Goal: Find specific page/section: Find specific page/section

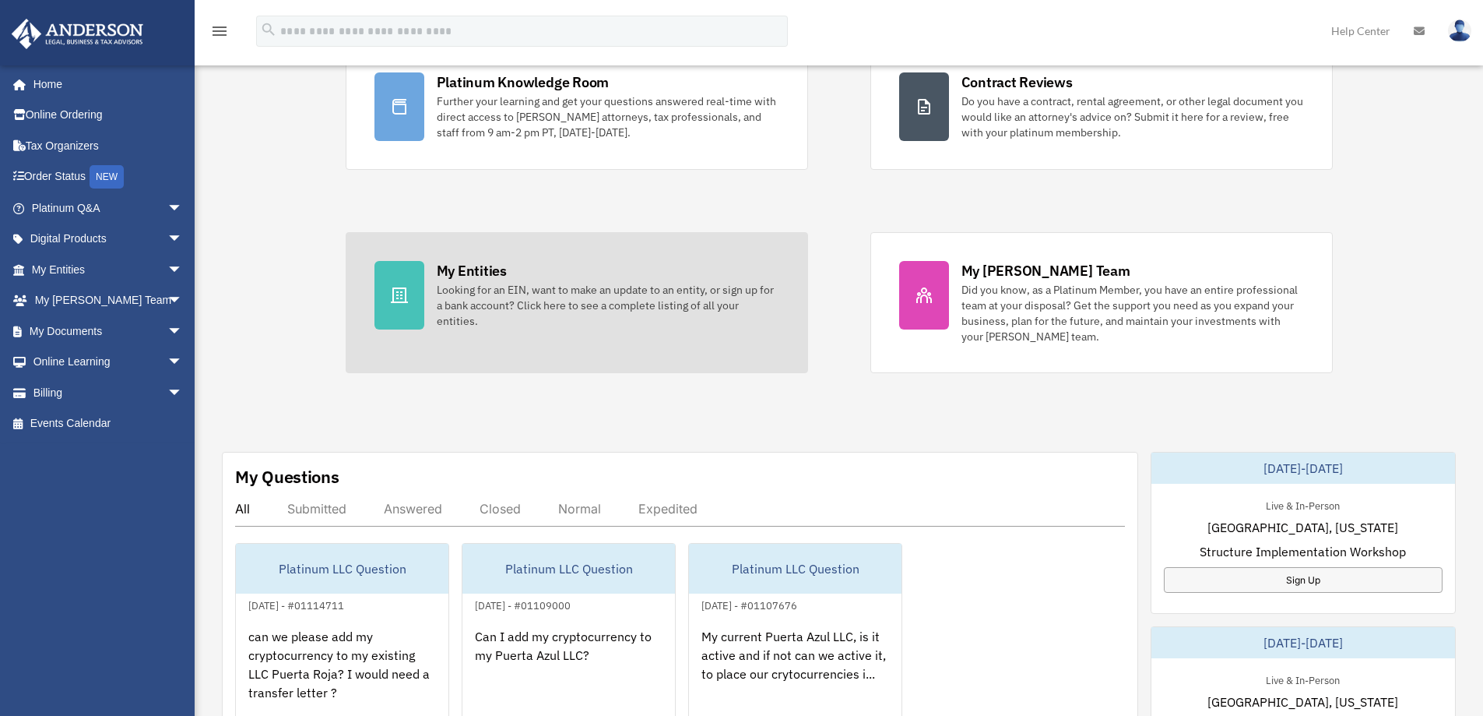
scroll to position [156, 0]
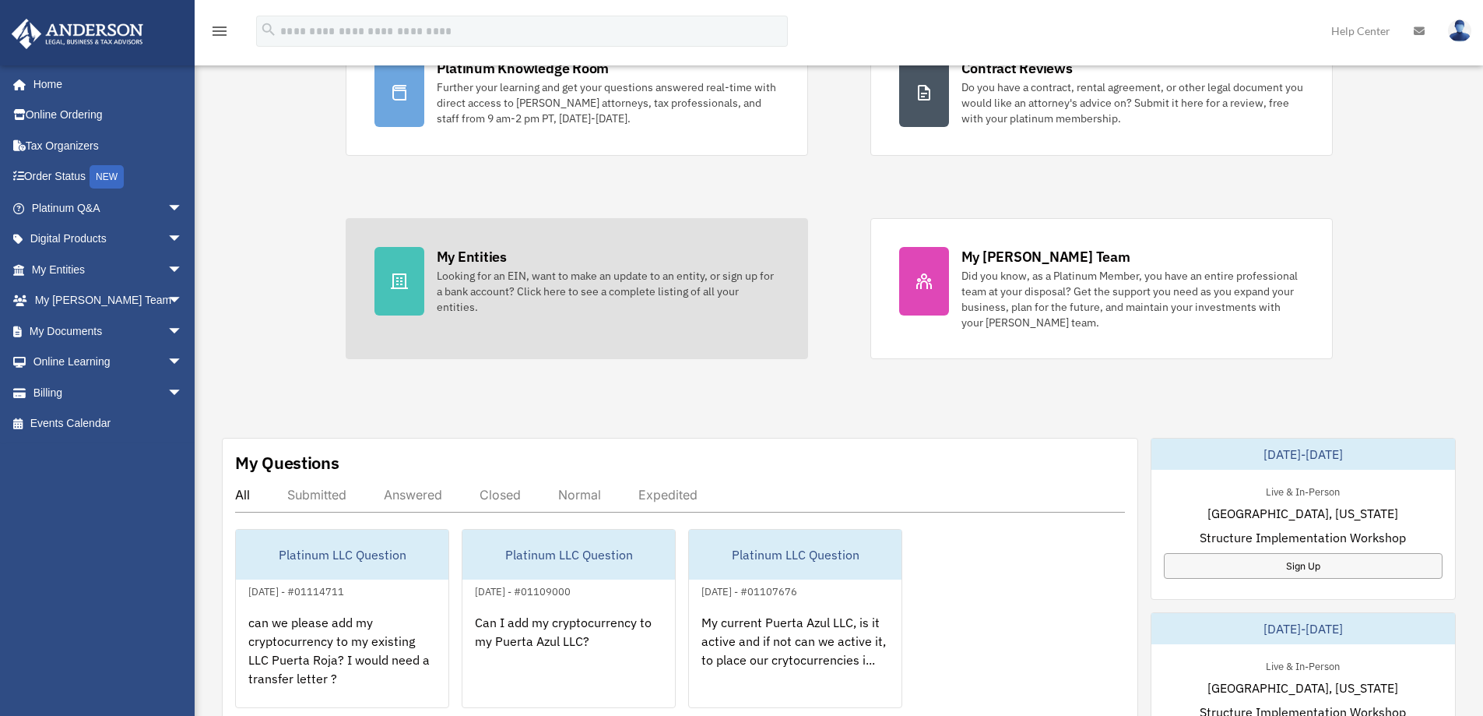
click at [458, 283] on div "Looking for an EIN, want to make an update to an entity, or sign up for a bank …" at bounding box center [608, 291] width 343 height 47
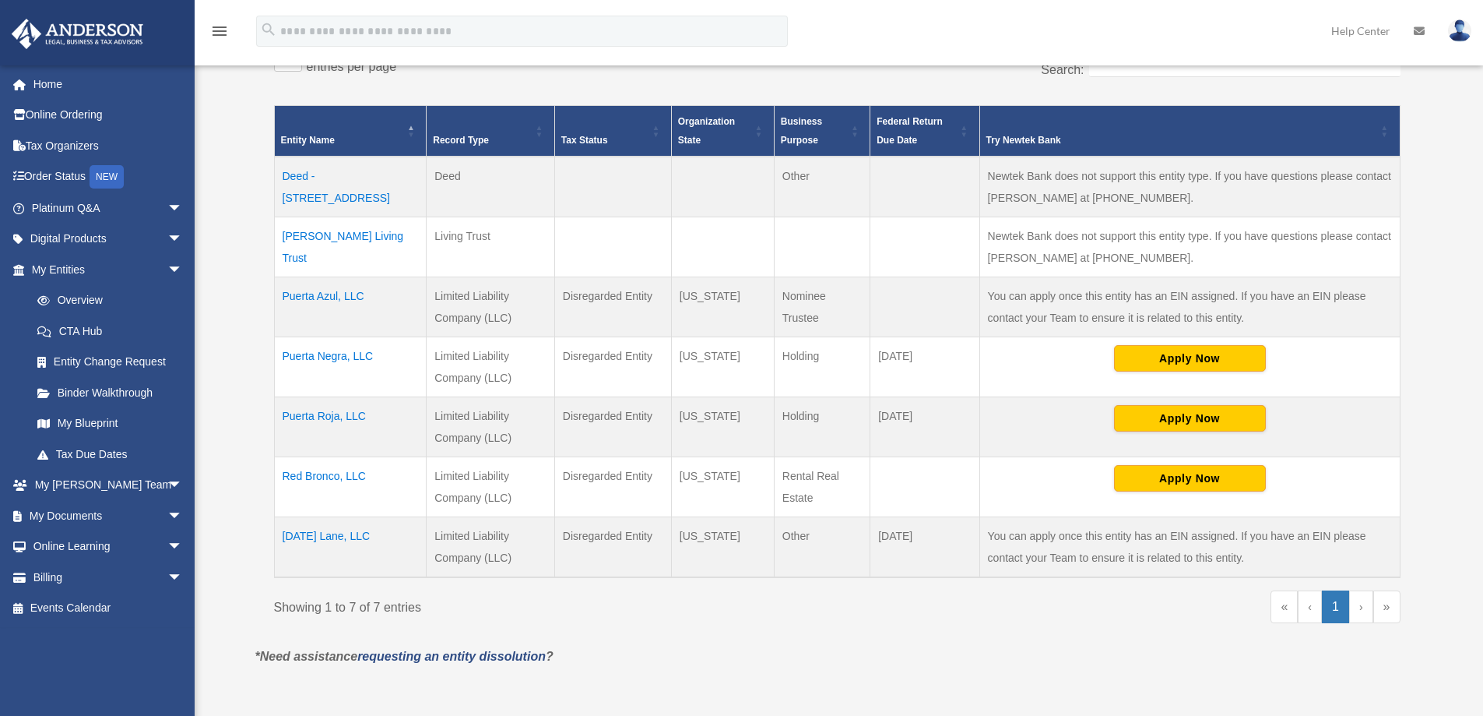
scroll to position [311, 0]
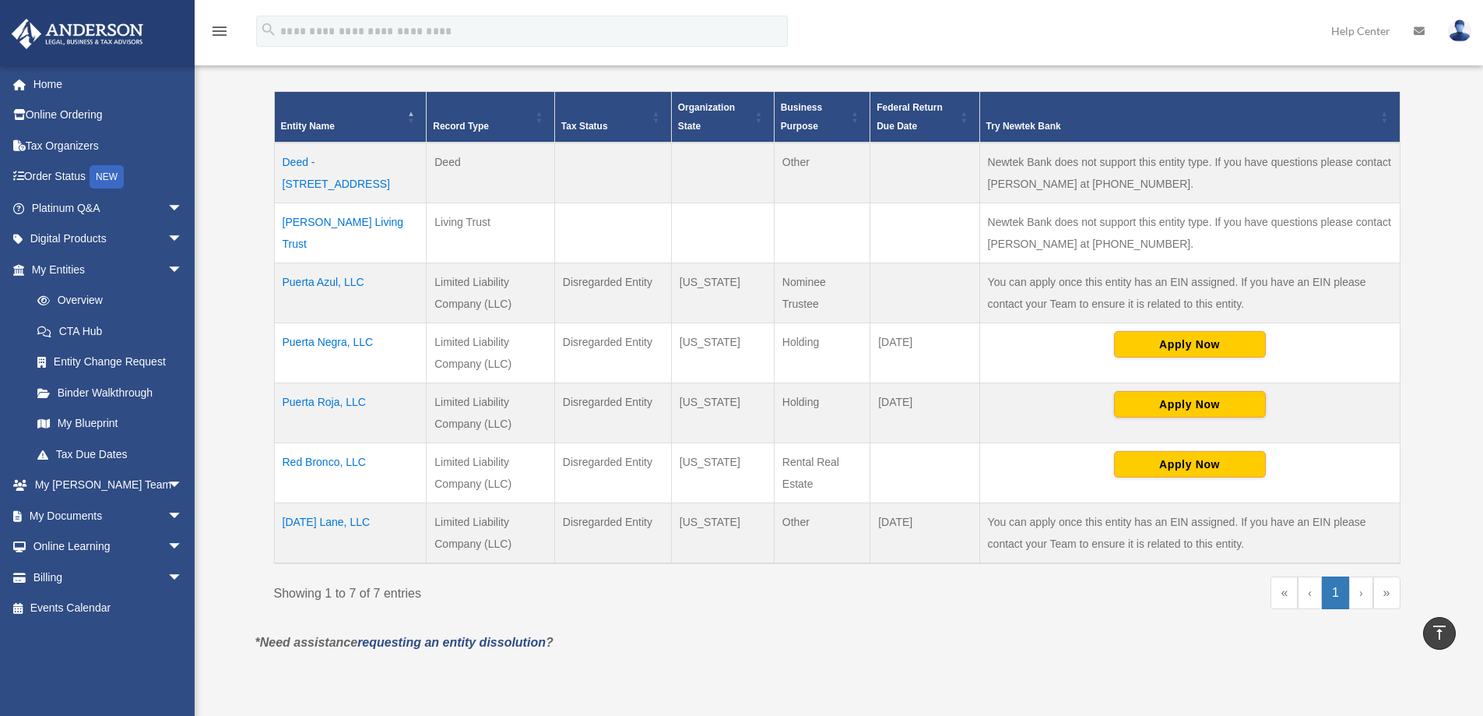
click at [327, 522] on td "[DATE] Lane, LLC" at bounding box center [350, 533] width 153 height 61
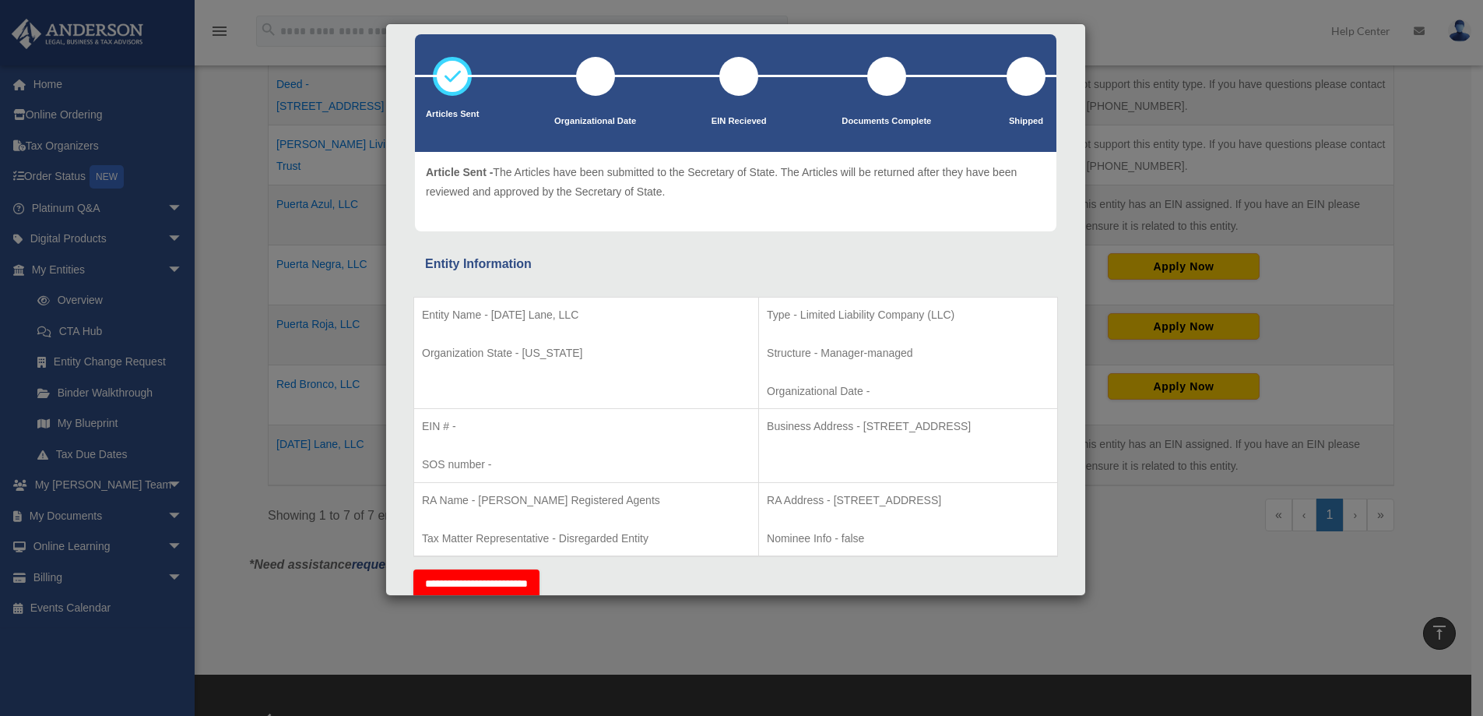
scroll to position [0, 0]
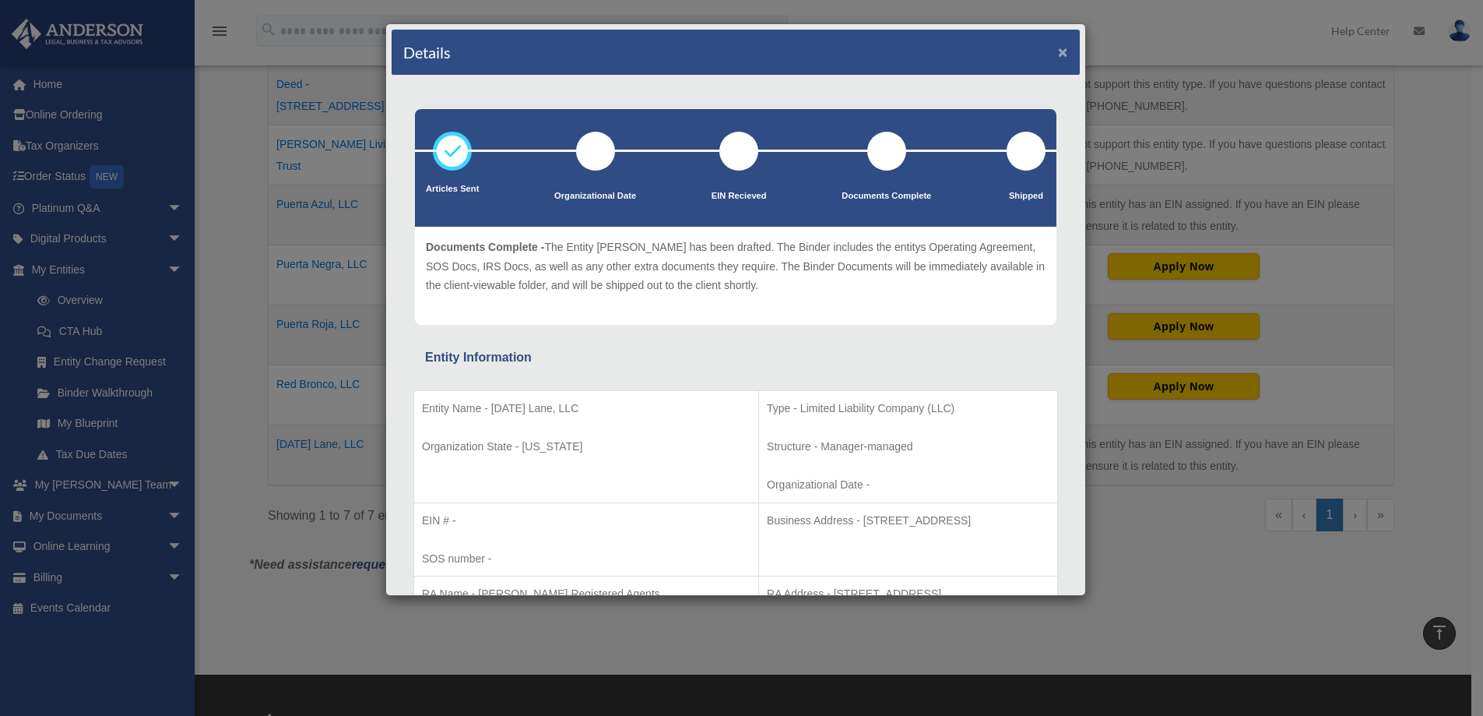
click at [1058, 56] on button "×" at bounding box center [1063, 52] width 10 height 16
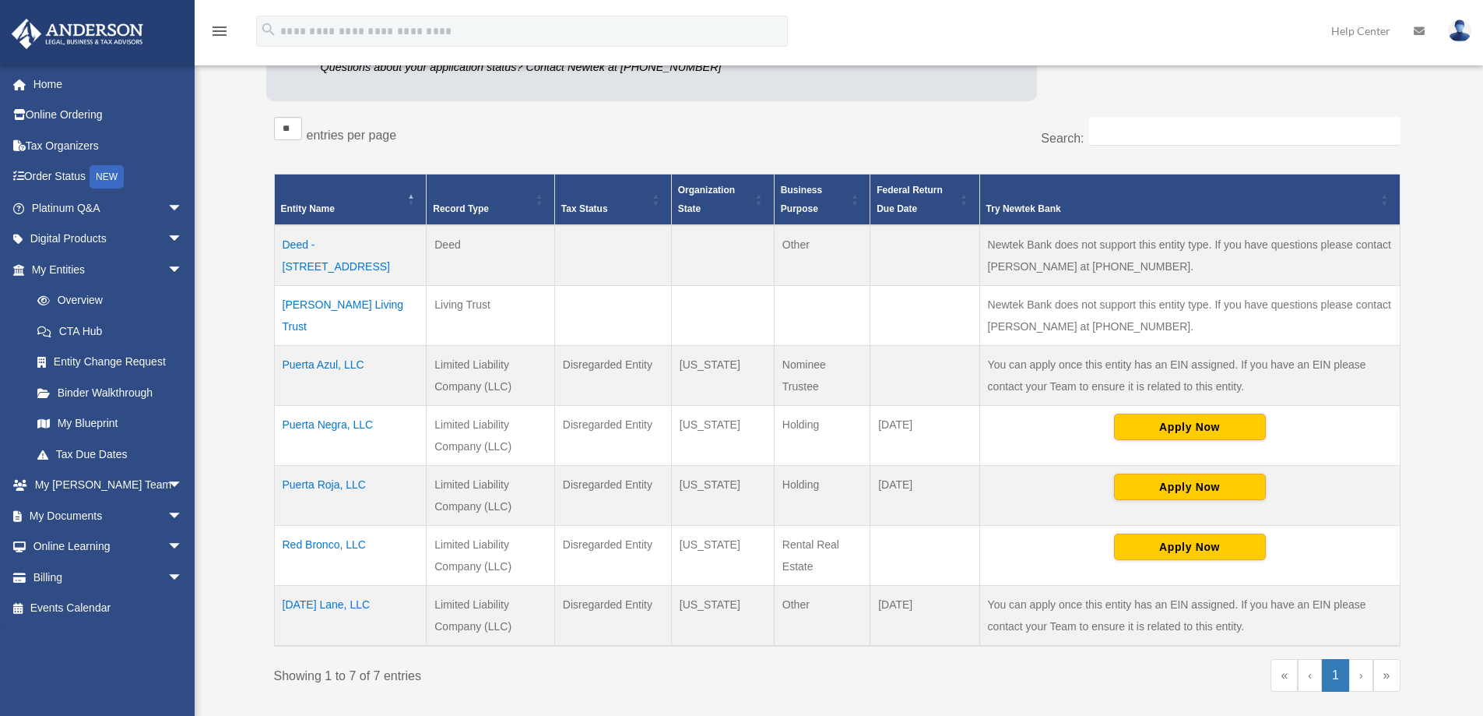
scroll to position [234, 0]
